Goal: Check status: Check status

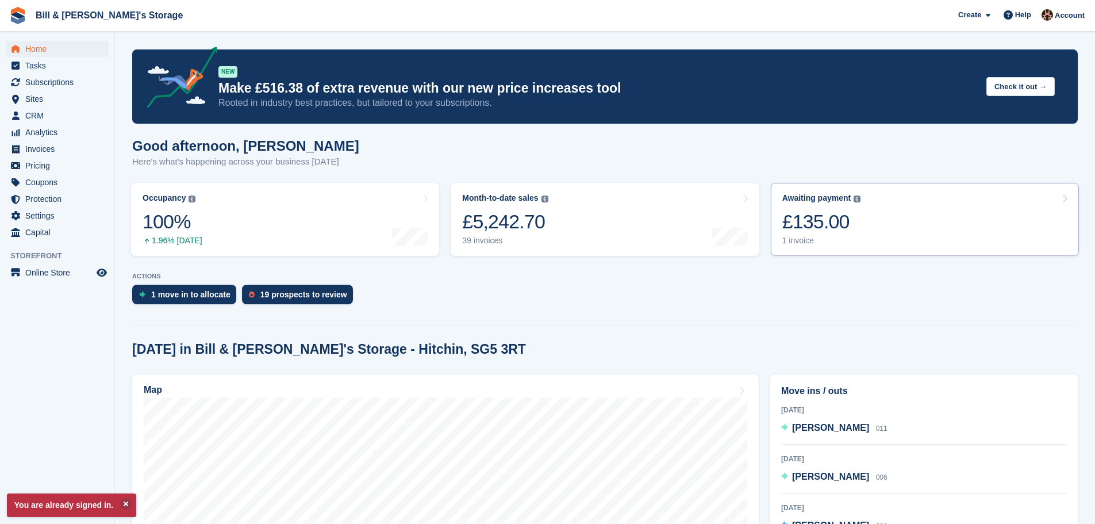
click at [844, 227] on div "£135.00" at bounding box center [821, 222] width 79 height 24
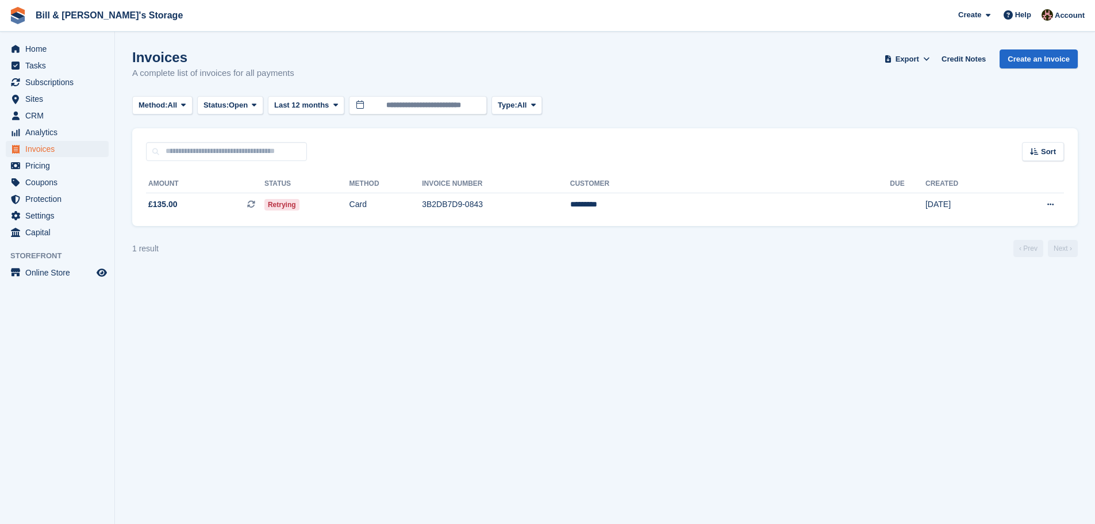
click at [532, 190] on th "Invoice Number" at bounding box center [496, 184] width 148 height 18
click at [530, 193] on td "3B2DB7D9-0843" at bounding box center [496, 205] width 148 height 24
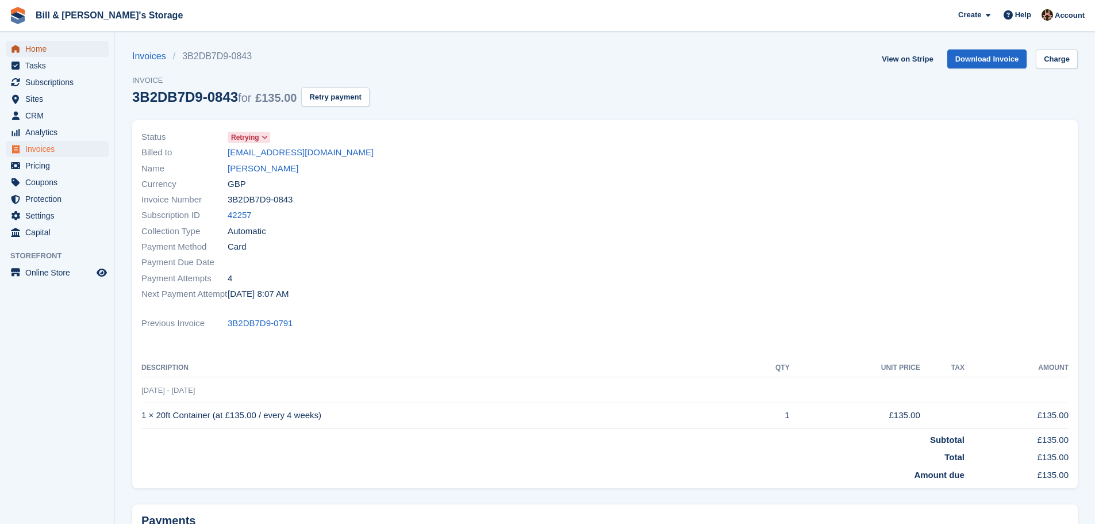
click at [57, 53] on span "Home" at bounding box center [59, 49] width 69 height 16
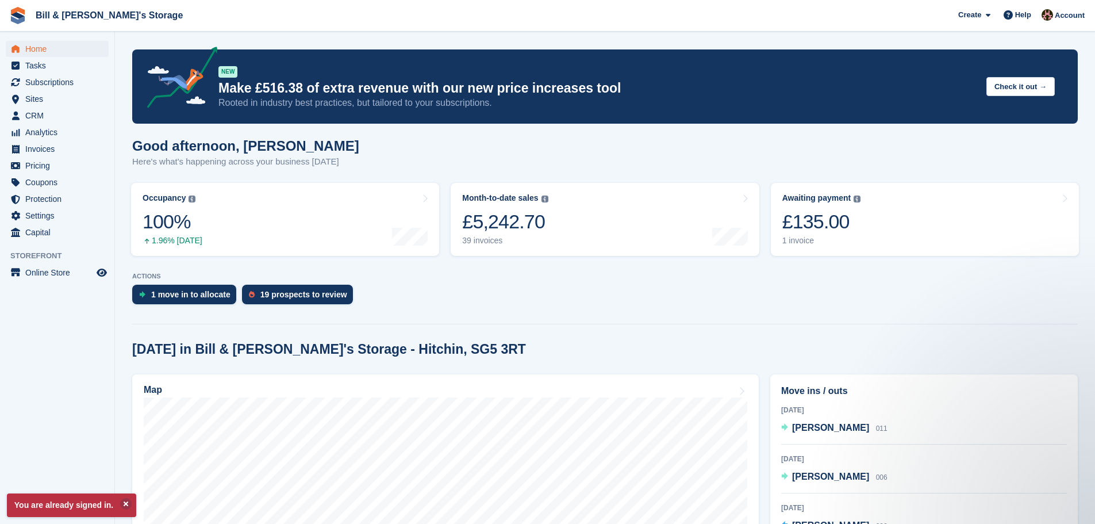
click at [521, 139] on div "Good afternoon, Jack Here's what's happening across your business today" at bounding box center [604, 160] width 945 height 44
click at [525, 139] on div "Good afternoon, Jack Here's what's happening across your business today" at bounding box center [604, 160] width 945 height 44
click at [24, 106] on link "Sites" at bounding box center [57, 99] width 103 height 16
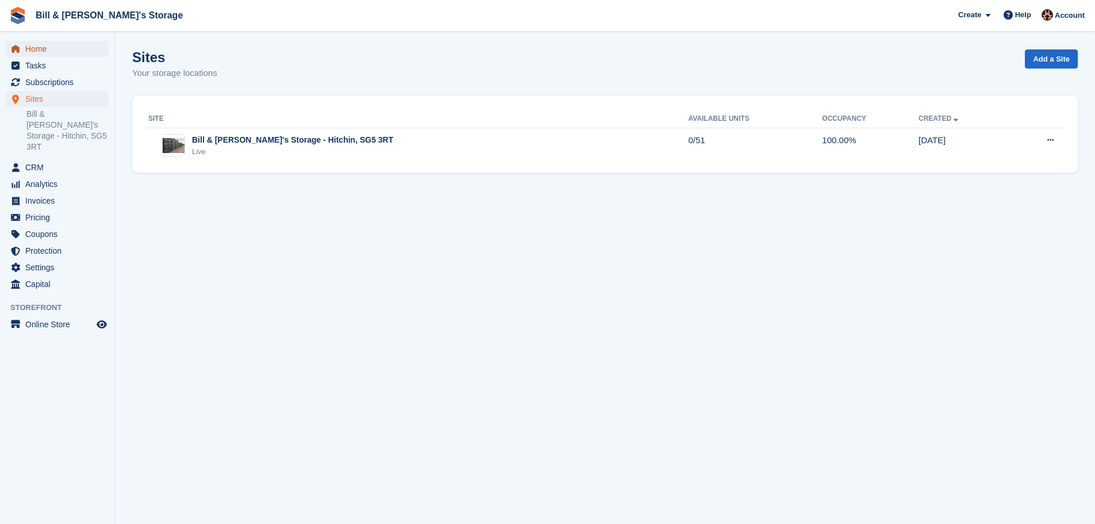
click at [68, 53] on span "Home" at bounding box center [59, 49] width 69 height 16
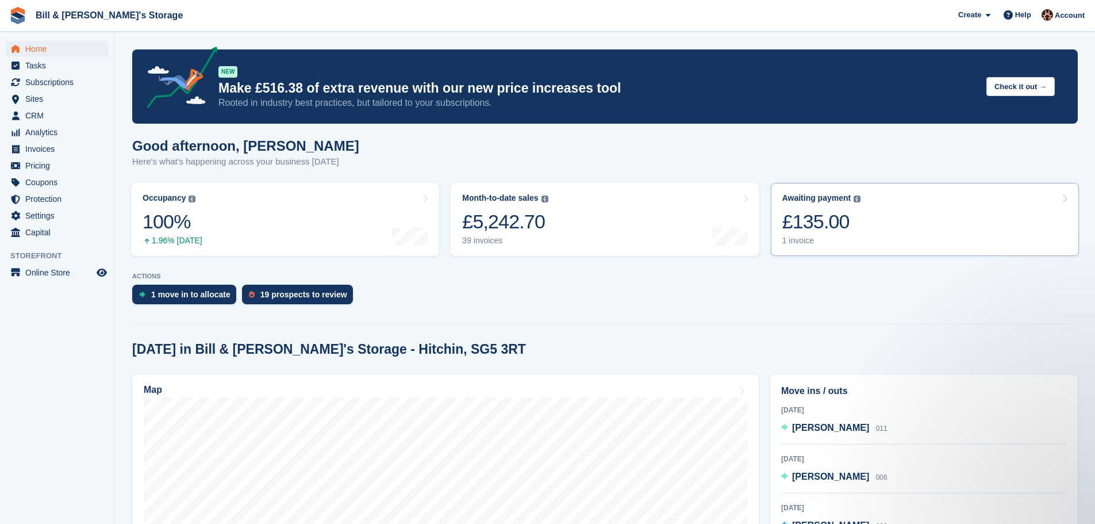
click at [824, 207] on div "Awaiting payment The total outstanding balance on all open invoices. £135.00 1 …" at bounding box center [821, 219] width 79 height 52
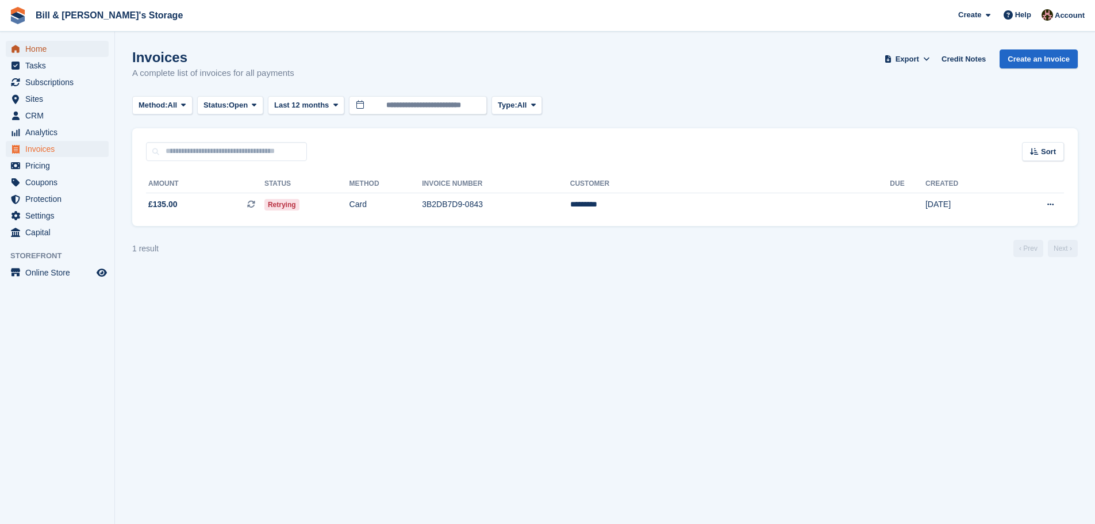
click at [56, 42] on span "Home" at bounding box center [59, 49] width 69 height 16
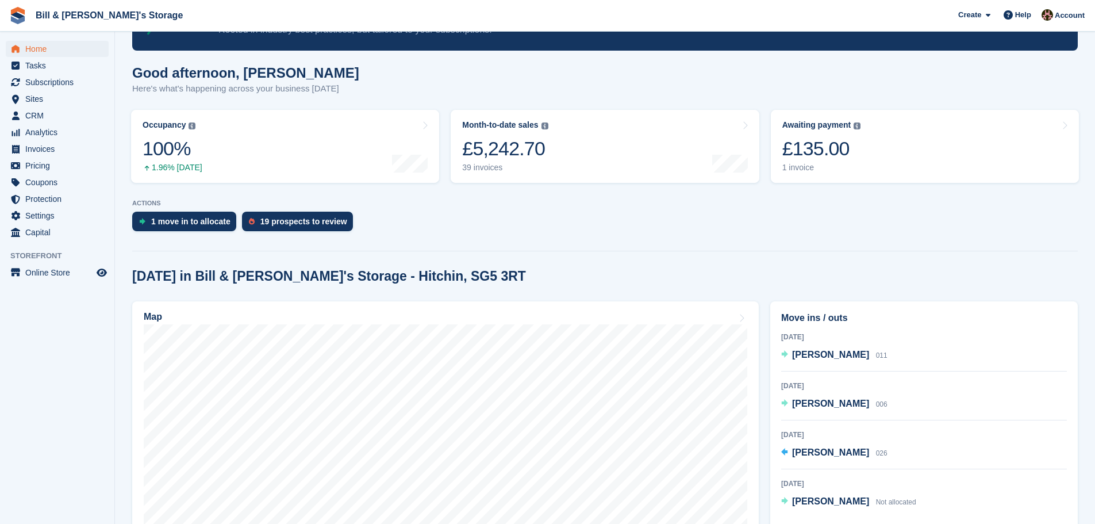
scroll to position [115, 0]
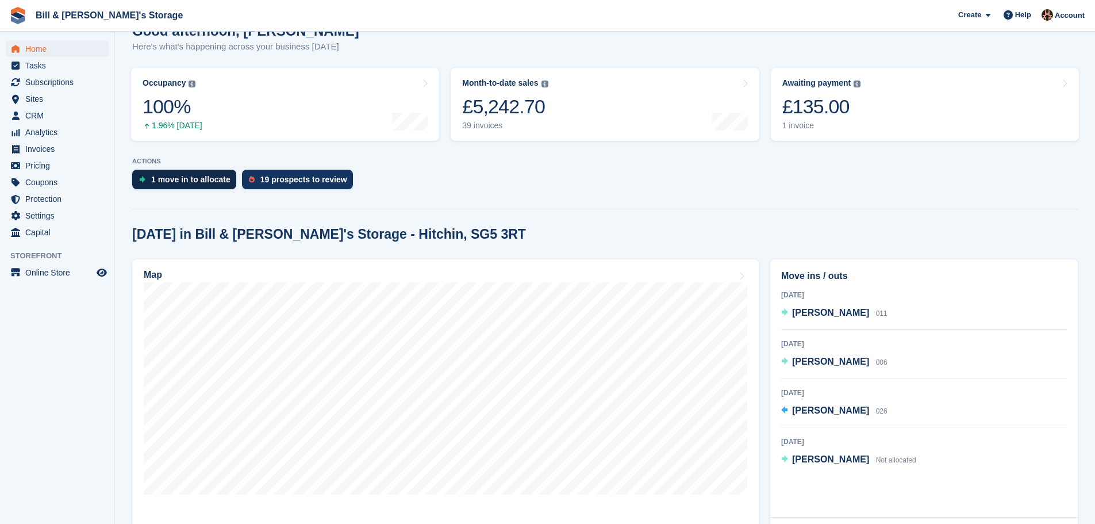
click at [195, 184] on div "1 move in to allocate" at bounding box center [190, 179] width 79 height 9
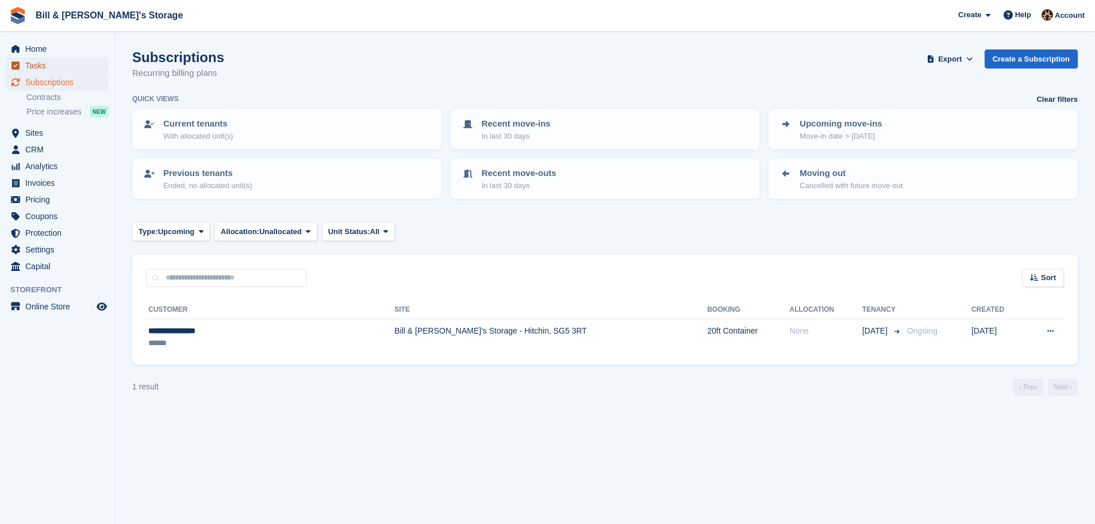
click at [48, 57] on span "Tasks" at bounding box center [59, 65] width 69 height 16
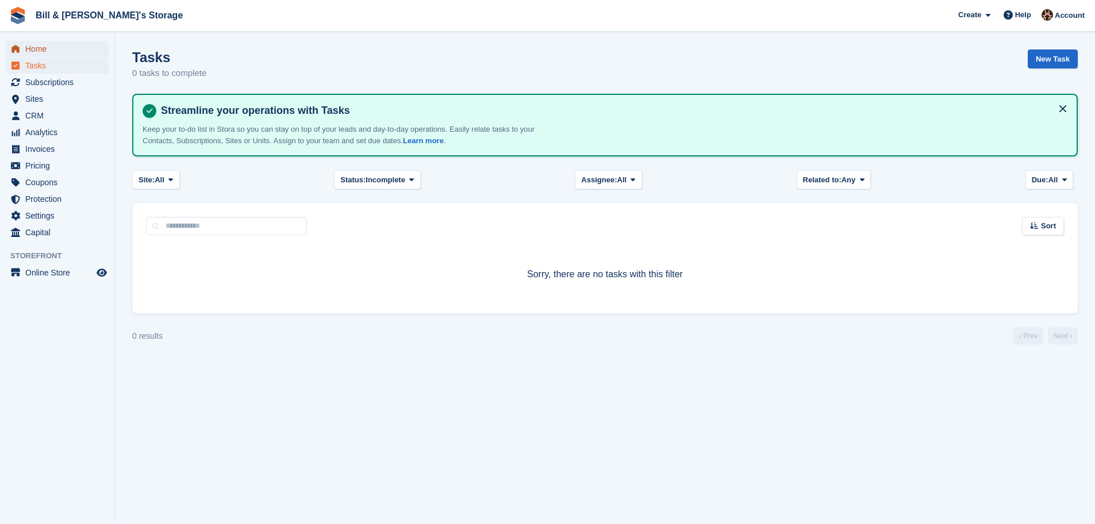
click at [53, 42] on span "Home" at bounding box center [59, 49] width 69 height 16
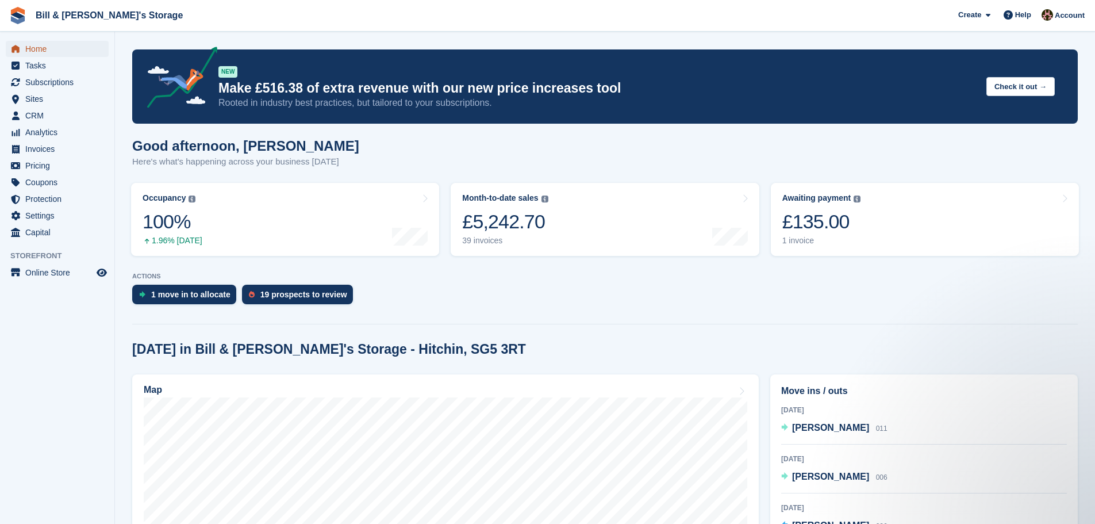
click at [66, 48] on span "Home" at bounding box center [59, 49] width 69 height 16
click at [47, 45] on span "Home" at bounding box center [59, 49] width 69 height 16
click at [840, 226] on div "£135.00" at bounding box center [821, 222] width 79 height 24
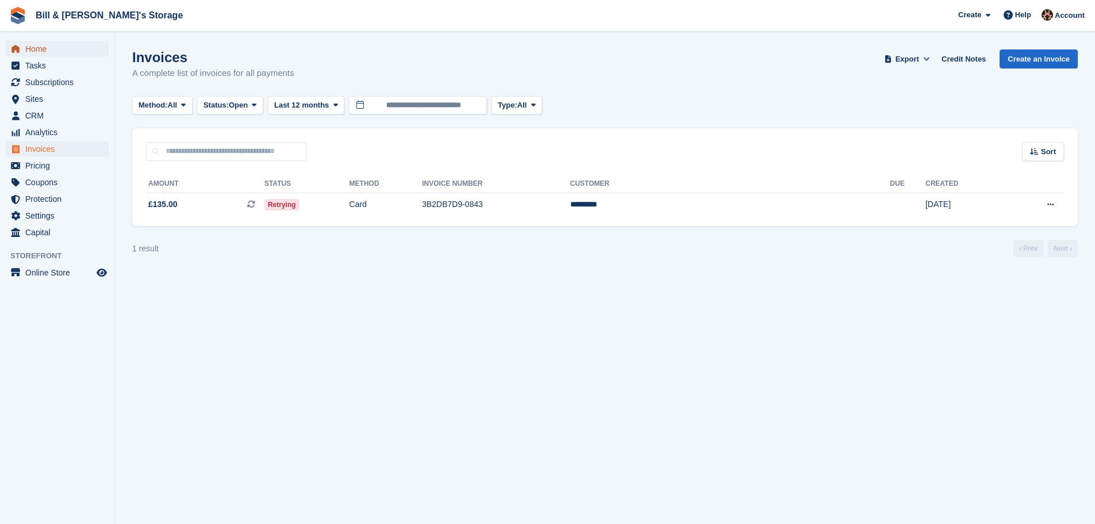
click at [22, 45] on link "Home" at bounding box center [57, 49] width 103 height 16
